Goal: Task Accomplishment & Management: Manage account settings

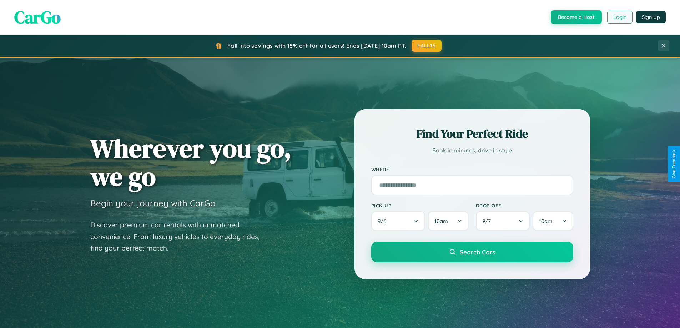
click at [619, 17] on button "Login" at bounding box center [619, 17] width 25 height 13
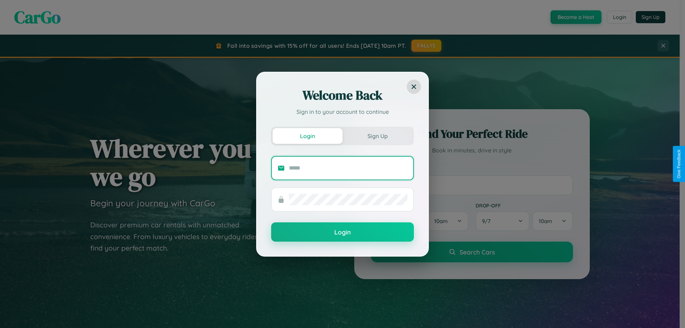
click at [348, 168] on input "text" at bounding box center [348, 167] width 118 height 11
type input "**********"
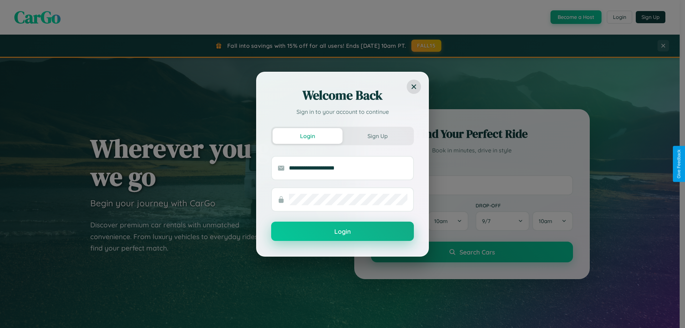
click at [343, 232] on button "Login" at bounding box center [342, 231] width 143 height 19
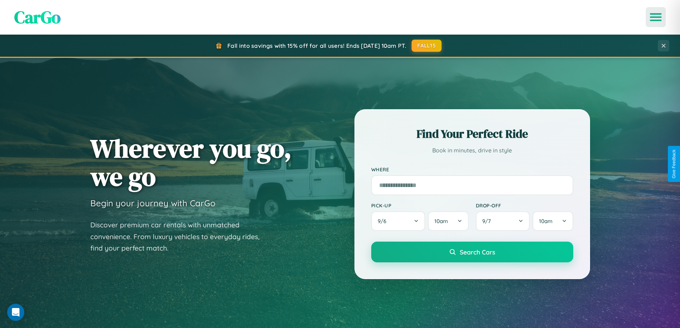
click at [656, 17] on icon "Open menu" at bounding box center [656, 17] width 10 height 6
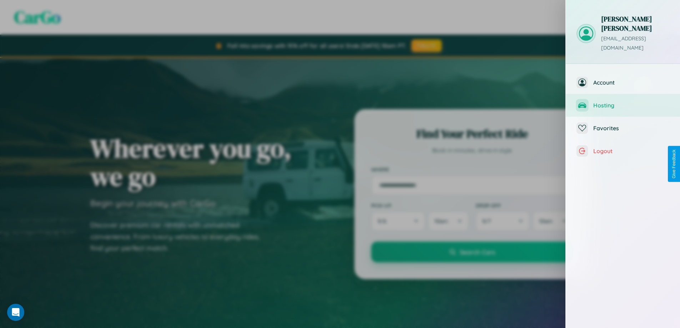
click at [623, 102] on span "Hosting" at bounding box center [631, 105] width 76 height 7
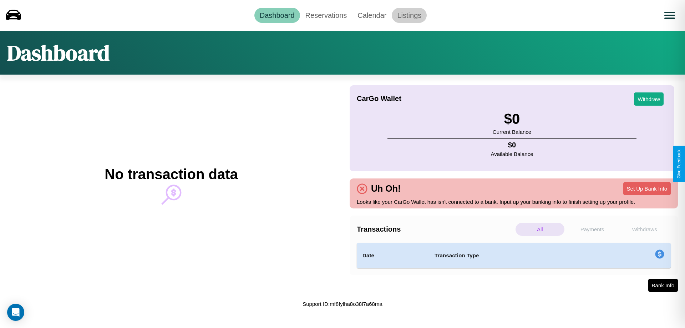
click at [409, 15] on link "Listings" at bounding box center [409, 15] width 35 height 15
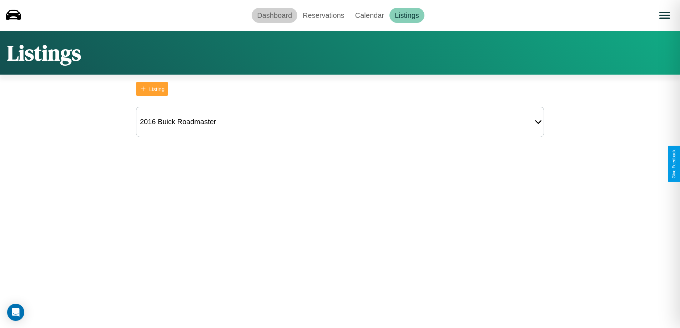
click at [274, 15] on link "Dashboard" at bounding box center [275, 15] width 46 height 15
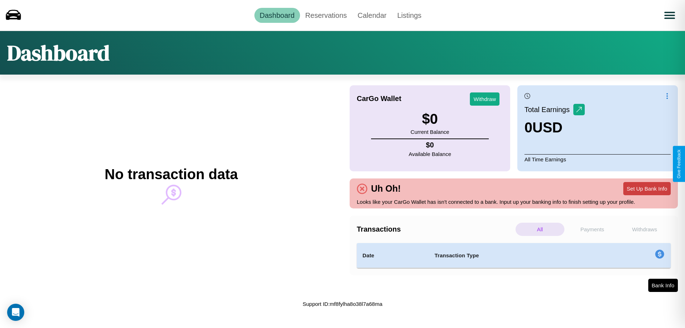
click at [647, 188] on button "Set Up Bank Info" at bounding box center [647, 188] width 47 height 13
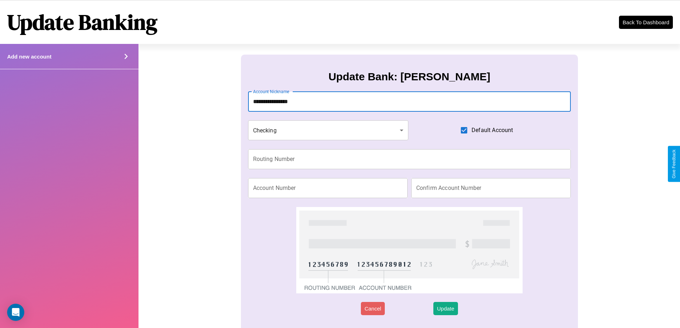
type input "**********"
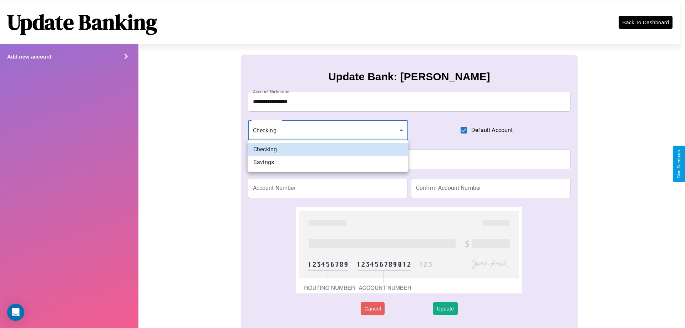
click at [328, 130] on div at bounding box center [342, 164] width 685 height 328
